Goal: Information Seeking & Learning: Learn about a topic

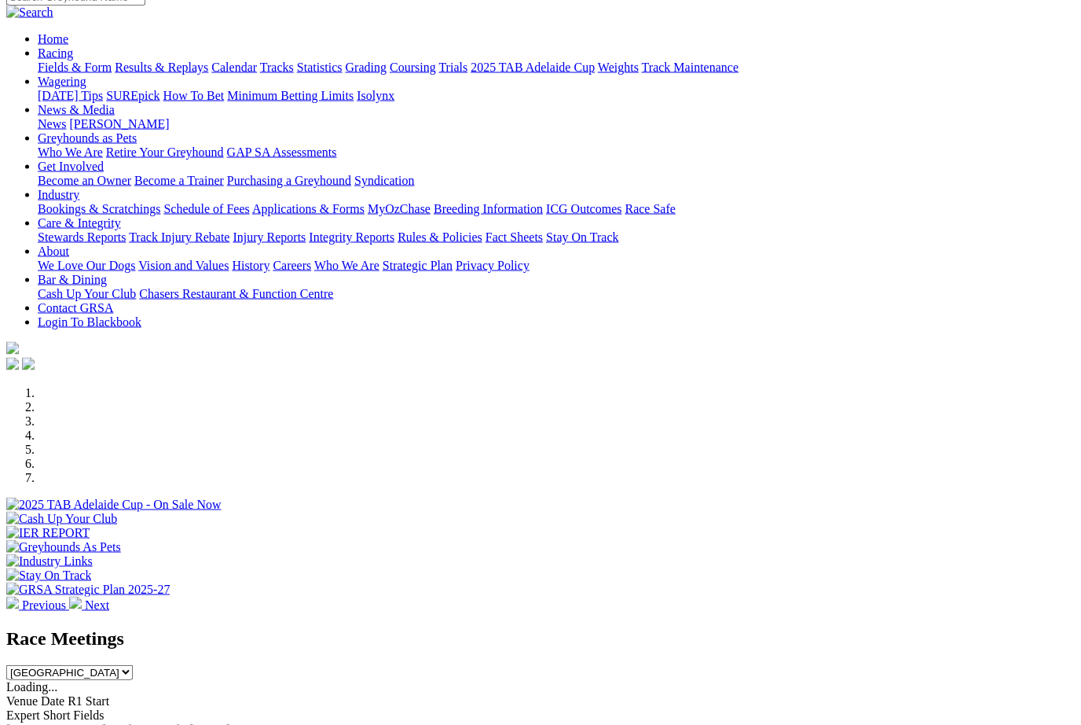
scroll to position [112, 0]
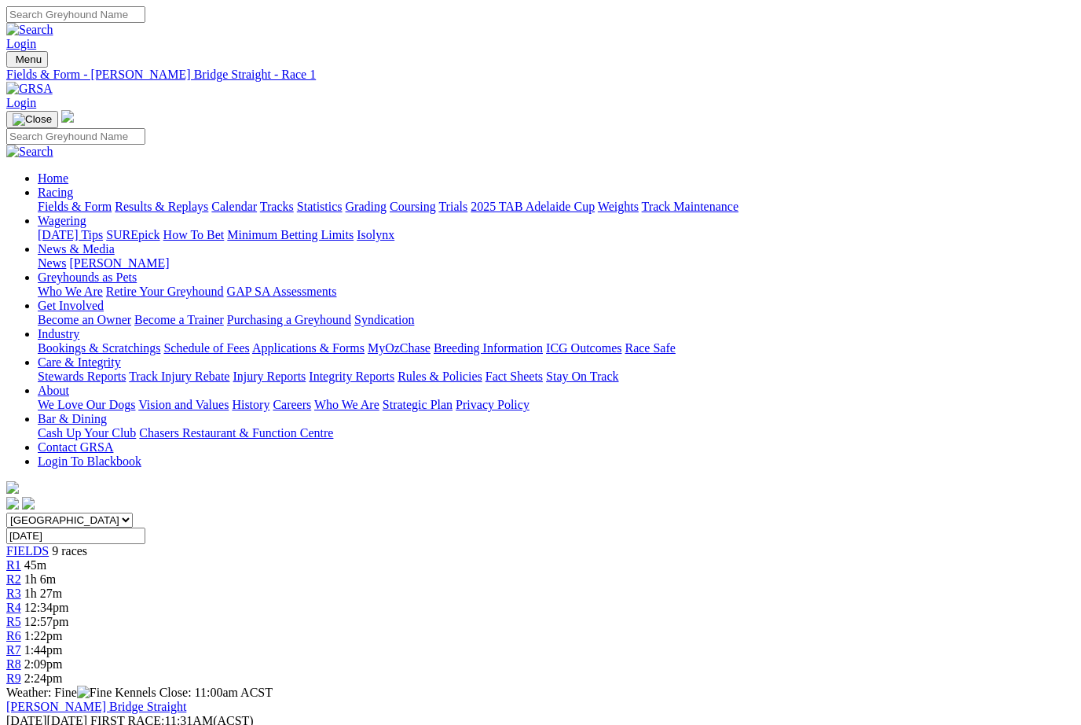
click at [65, 200] on link "Fields & Form" at bounding box center [75, 206] width 74 height 13
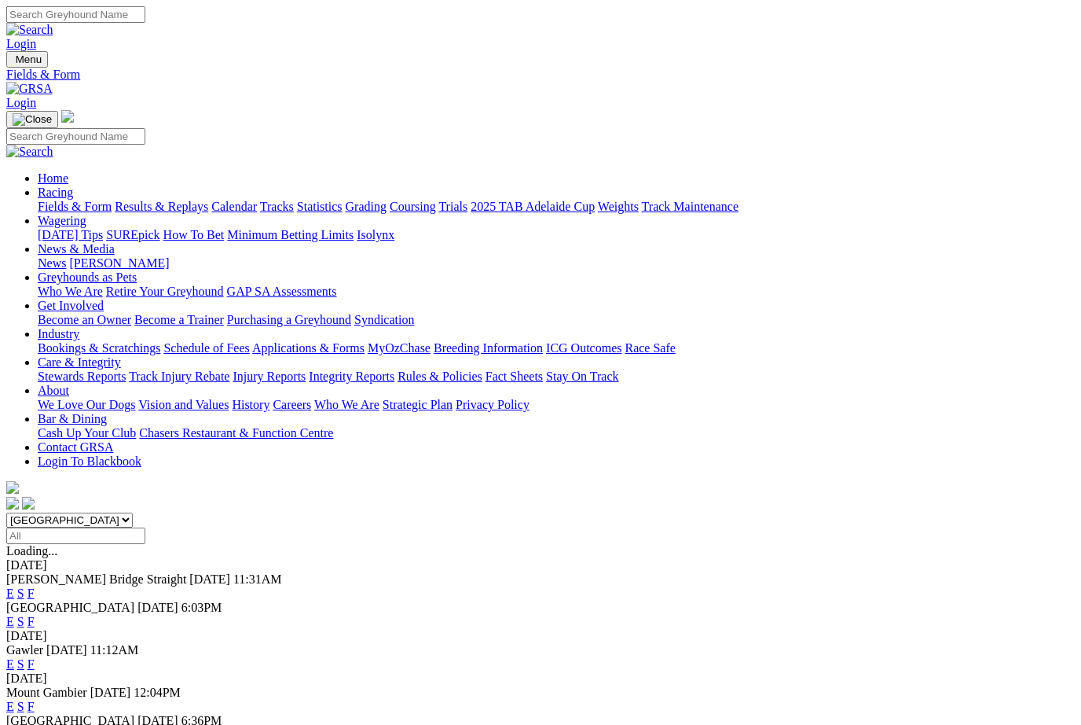
click at [35, 586] on link "F" at bounding box center [31, 592] width 7 height 13
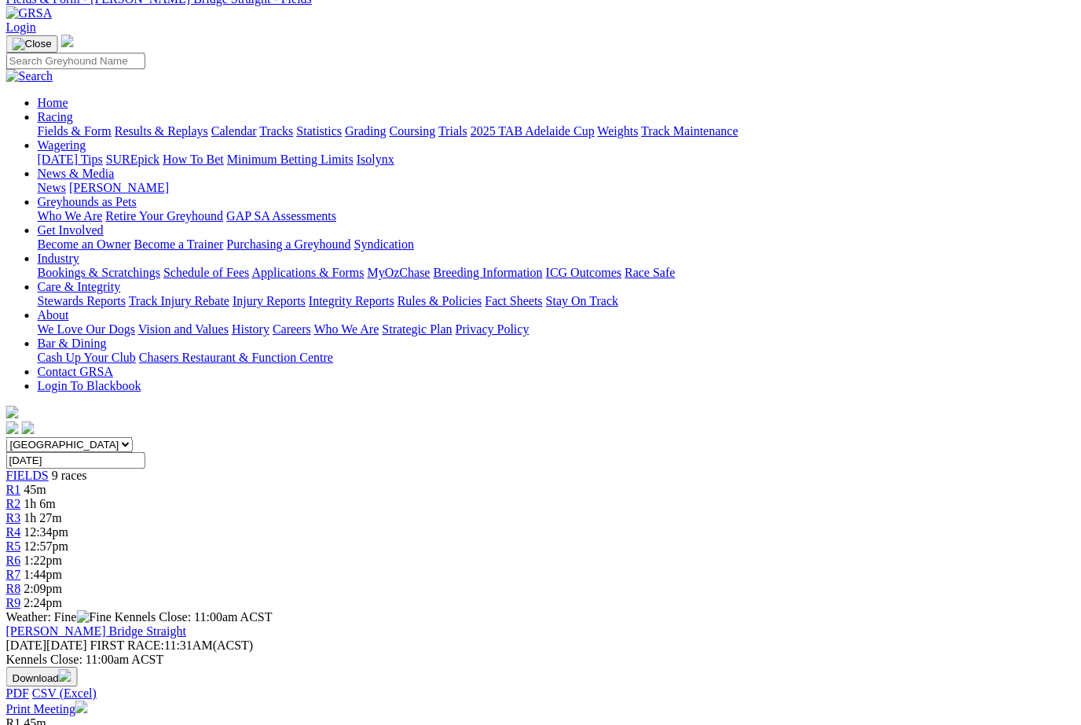
scroll to position [75, 19]
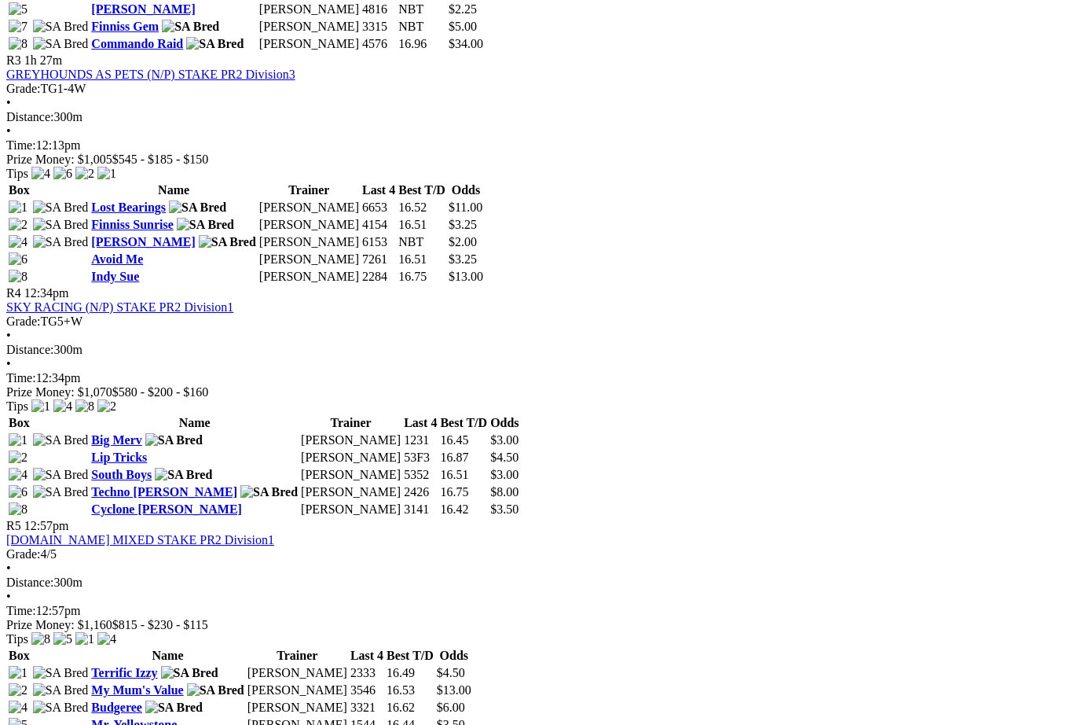
scroll to position [1237, 0]
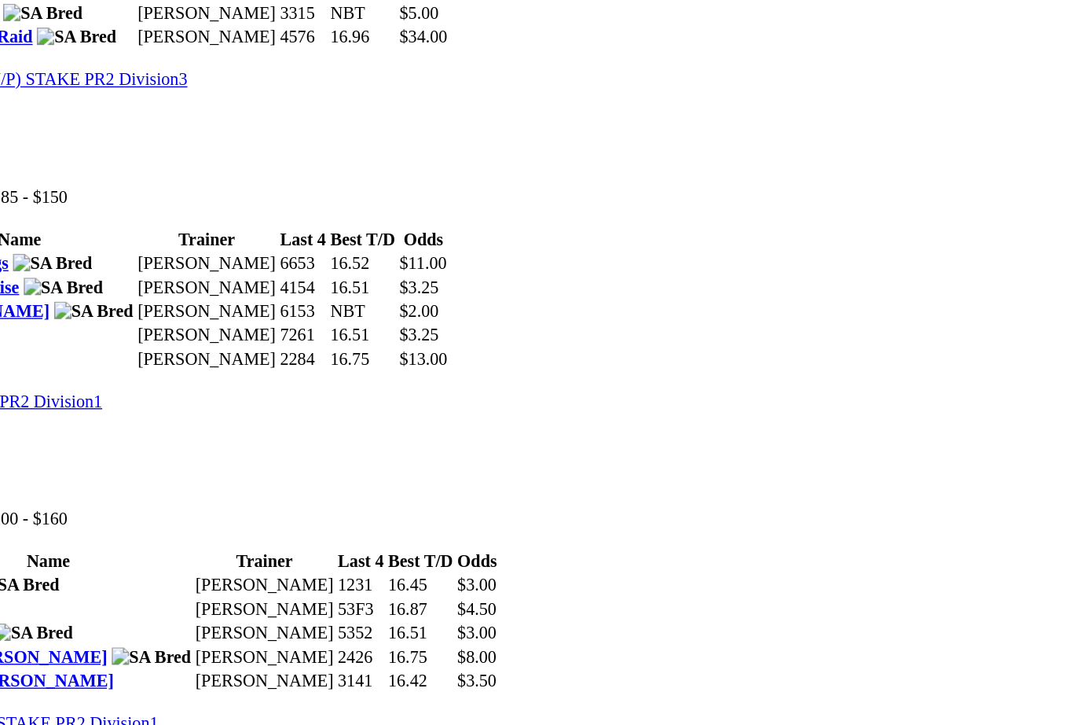
scroll to position [1092, 0]
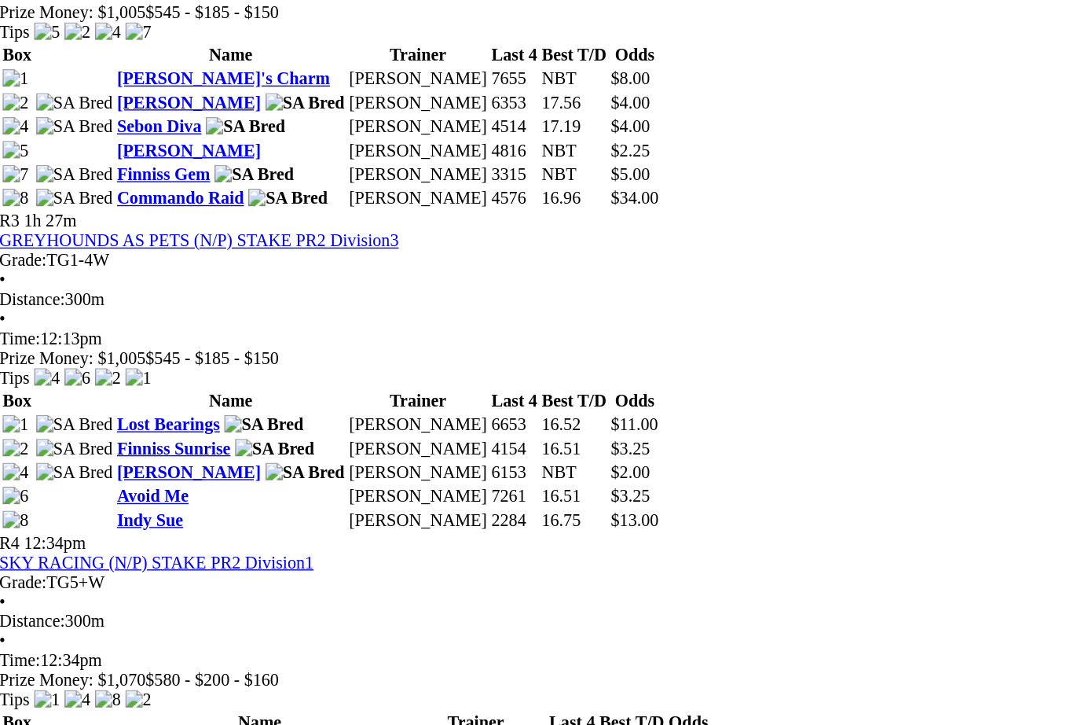
scroll to position [1138, 0]
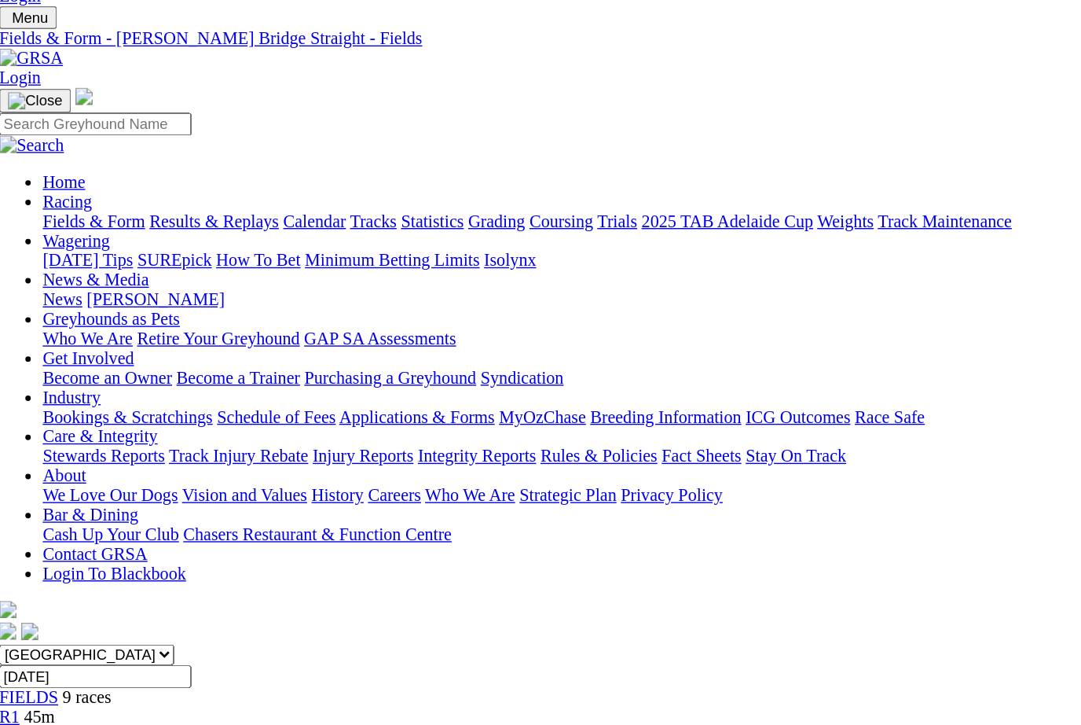
scroll to position [0, 0]
